Goal: Transaction & Acquisition: Purchase product/service

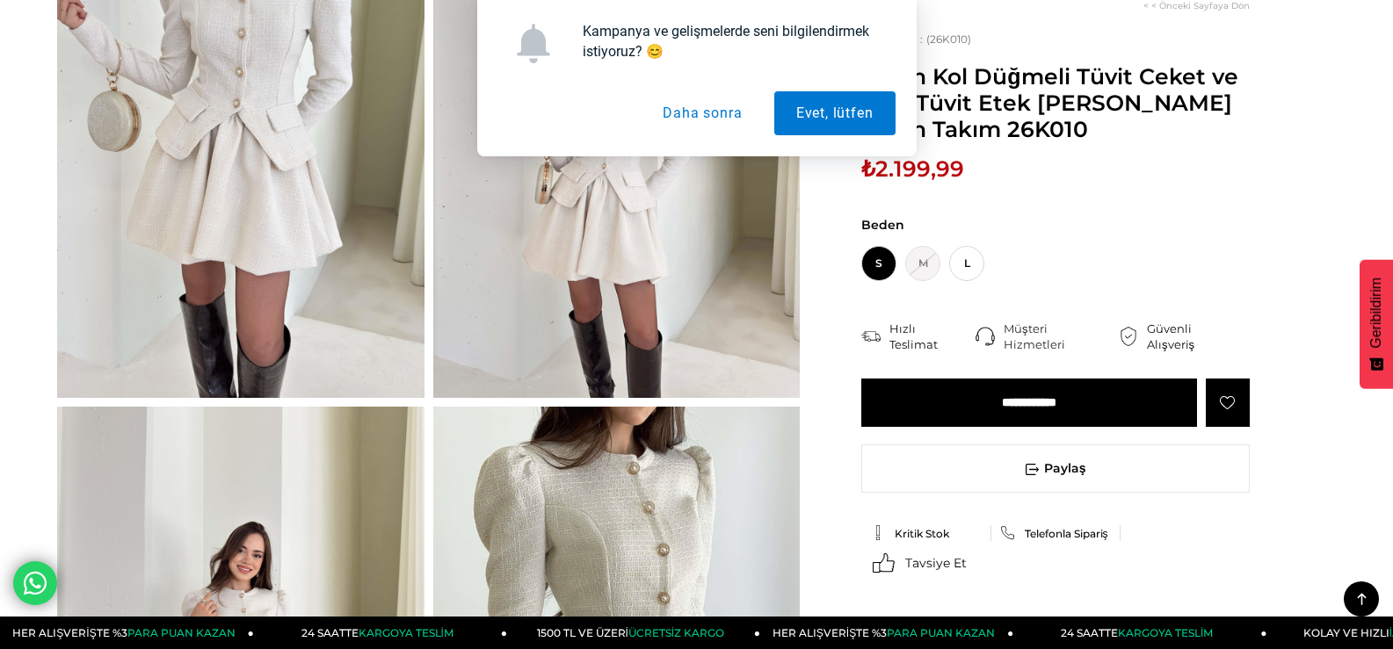
scroll to position [264, 0]
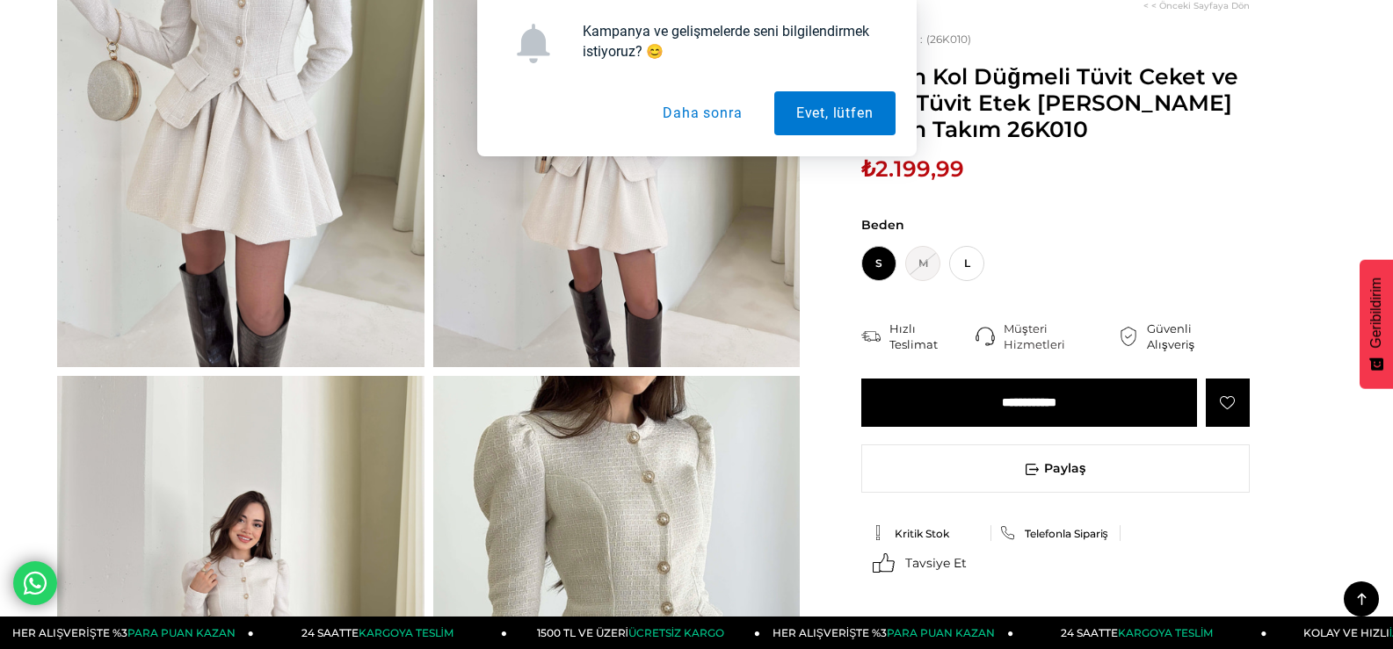
click at [691, 117] on button "Daha sonra" at bounding box center [701, 113] width 123 height 44
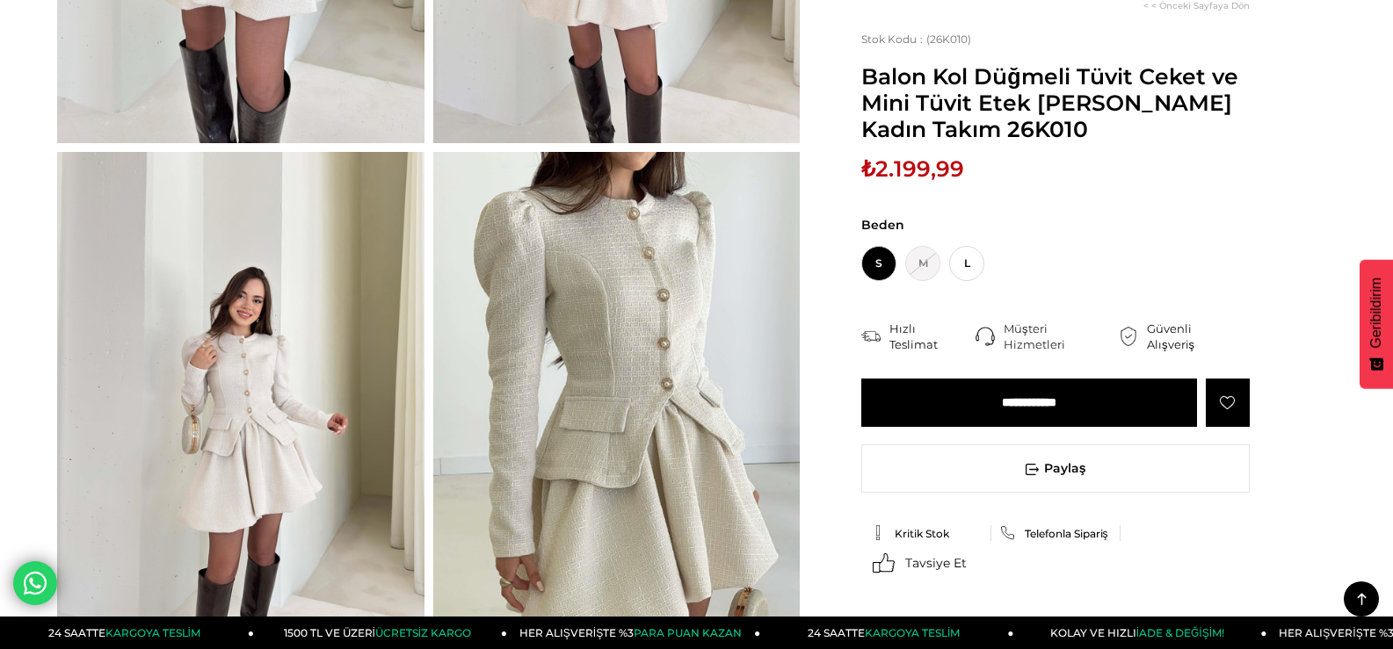
scroll to position [351, 0]
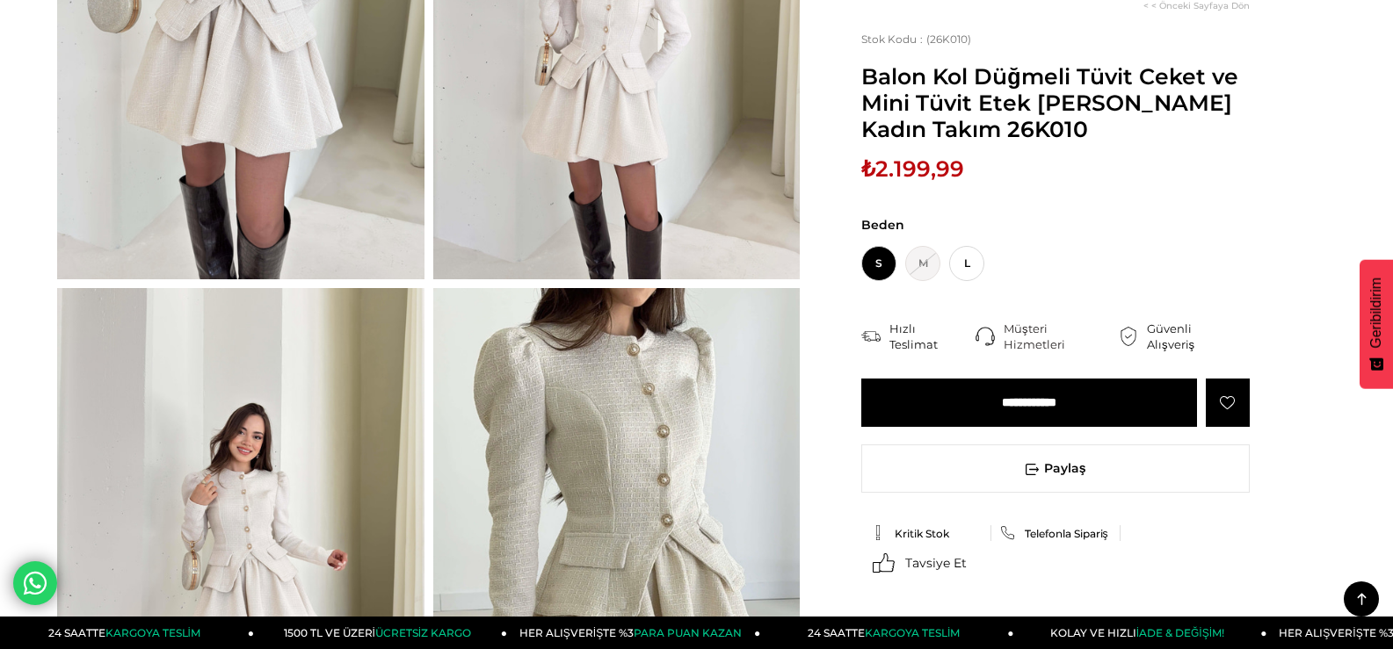
click at [333, 191] on img at bounding box center [240, 35] width 367 height 488
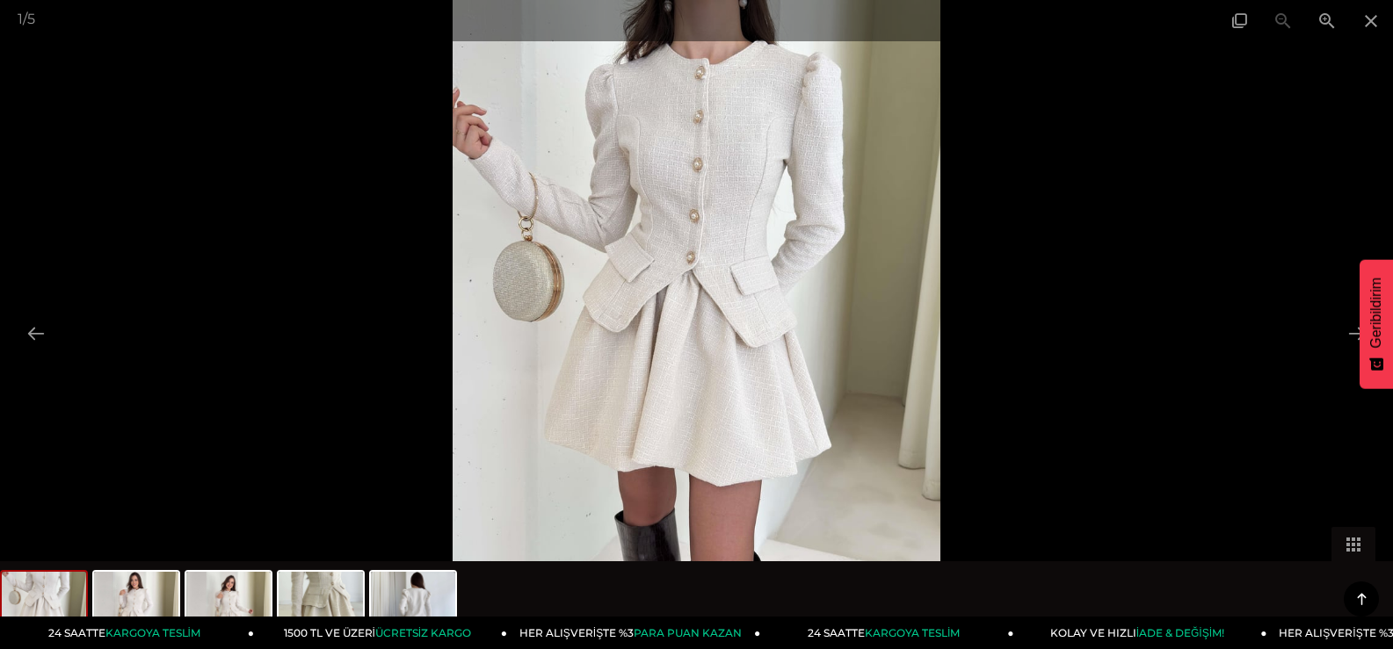
scroll to position [615, 0]
click at [1328, 324] on div at bounding box center [696, 324] width 1393 height 649
click at [287, 257] on div at bounding box center [696, 324] width 1393 height 649
click at [1345, 334] on button at bounding box center [1356, 333] width 37 height 34
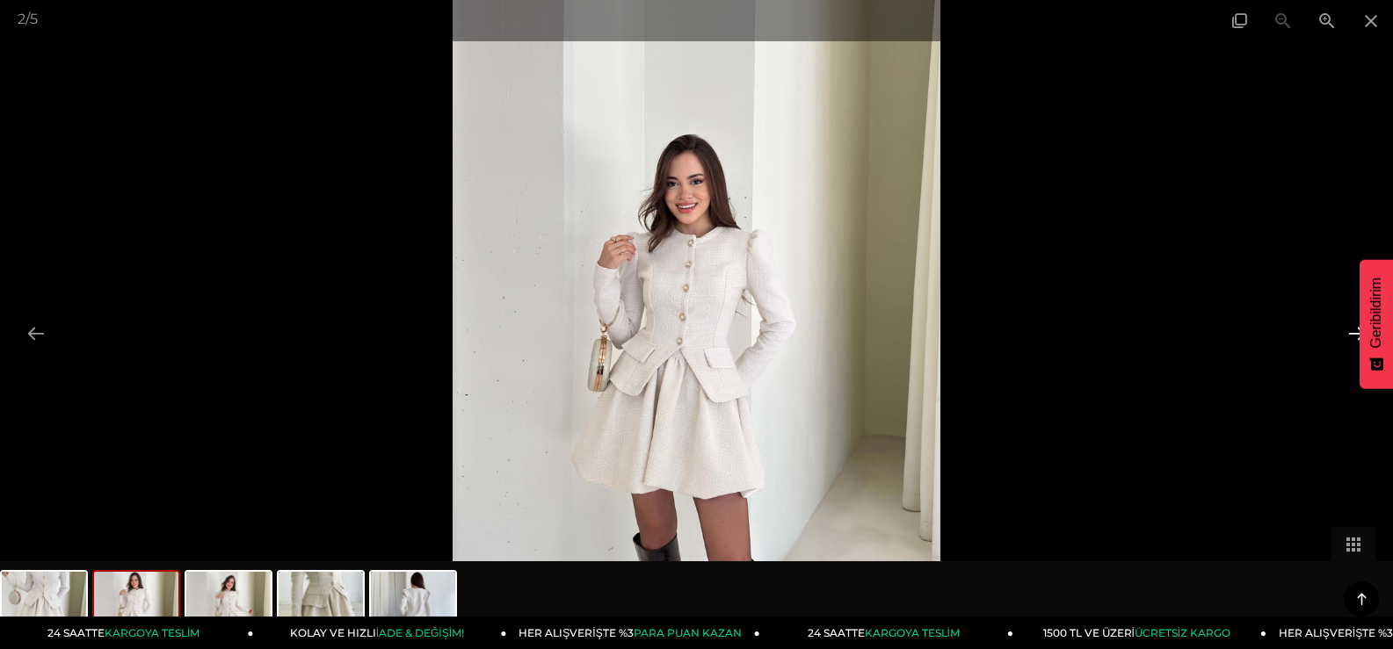
click at [1345, 334] on button at bounding box center [1356, 333] width 37 height 34
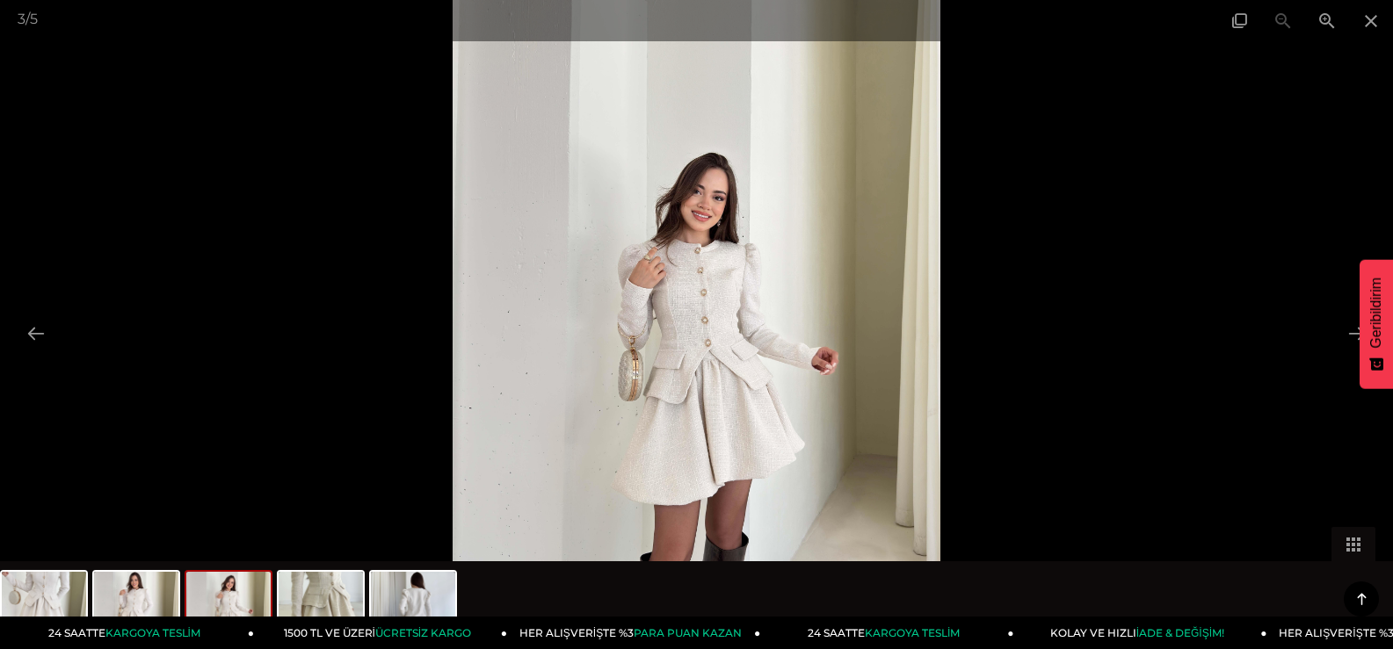
click at [154, 430] on div at bounding box center [696, 324] width 1393 height 649
click at [40, 328] on button at bounding box center [36, 333] width 37 height 34
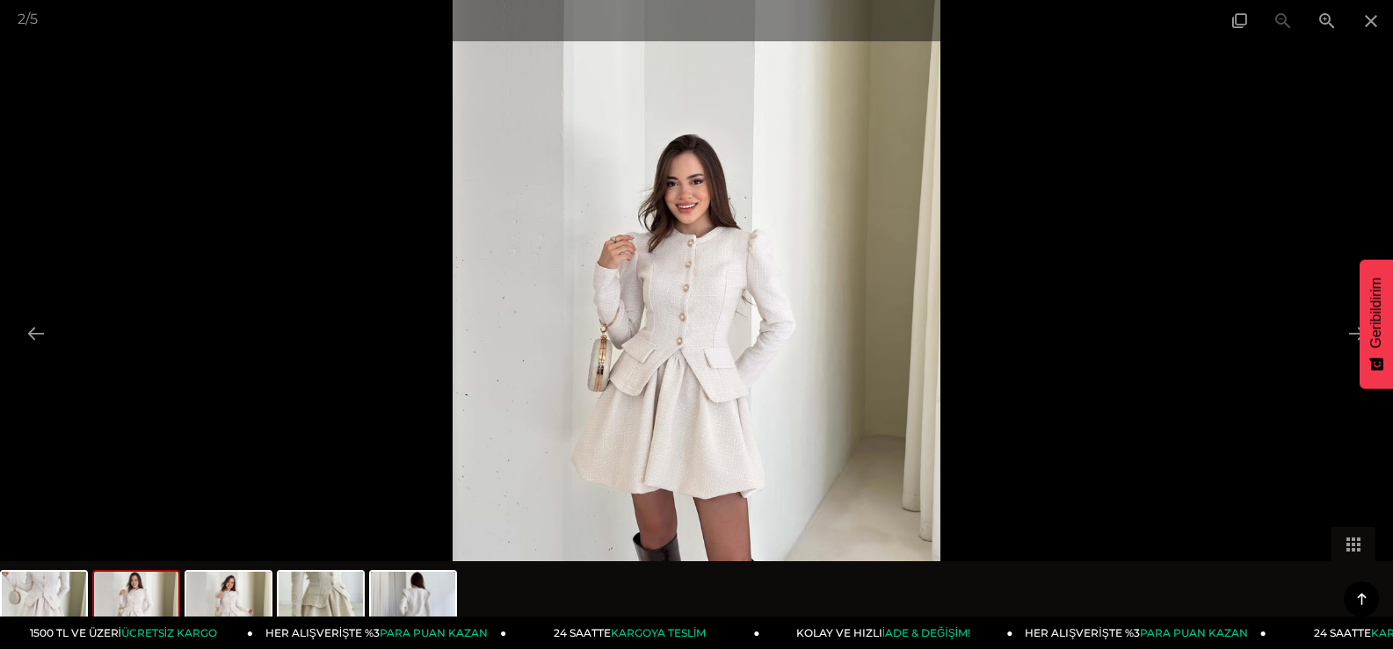
click at [227, 280] on div at bounding box center [696, 324] width 1393 height 649
